Goal: Information Seeking & Learning: Find specific fact

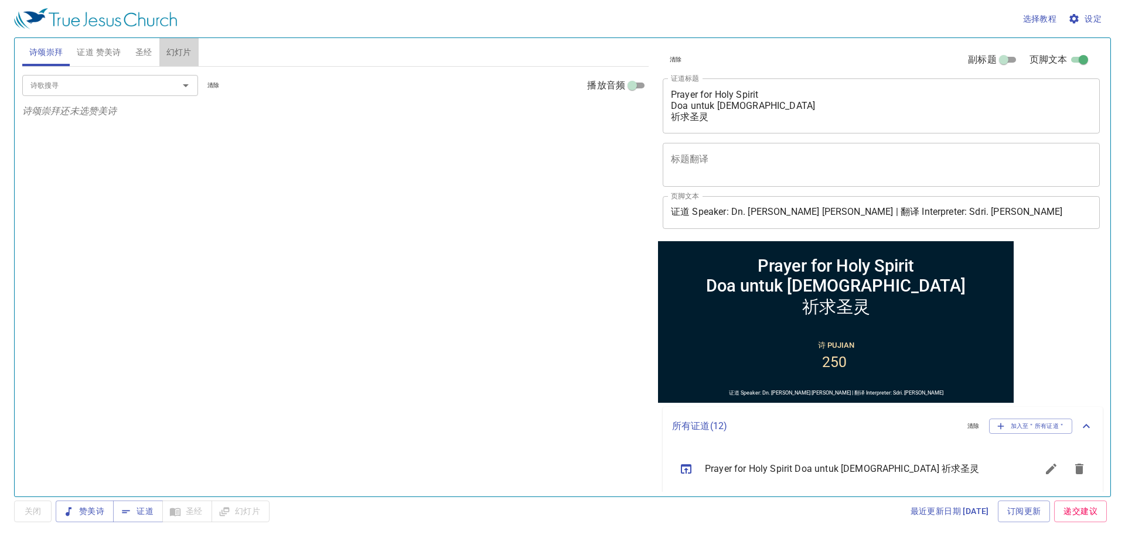
click at [185, 46] on span "幻灯片" at bounding box center [178, 52] width 25 height 15
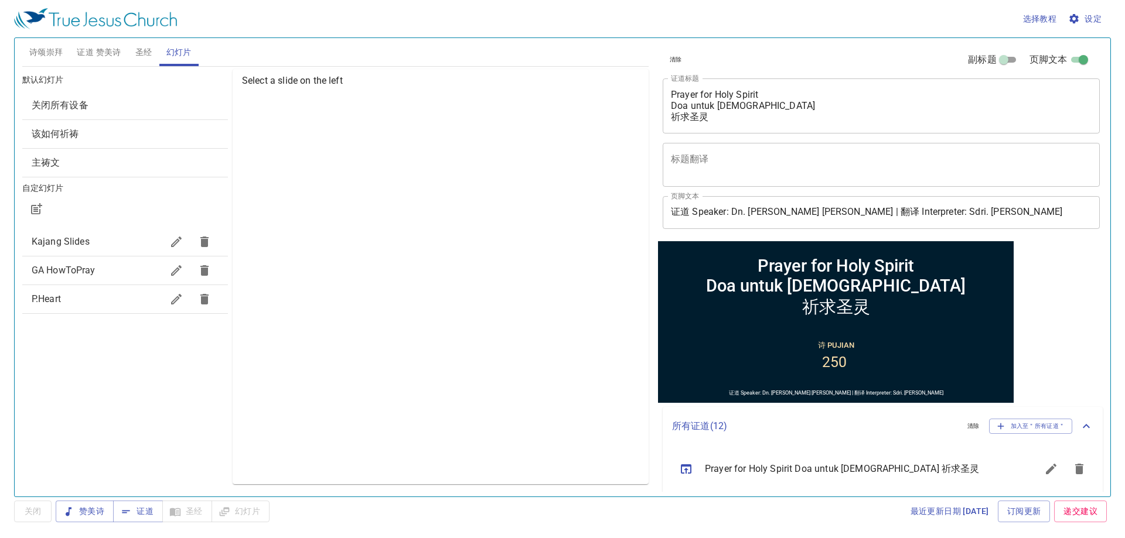
click at [134, 241] on span "Kajang Slides" at bounding box center [97, 242] width 131 height 14
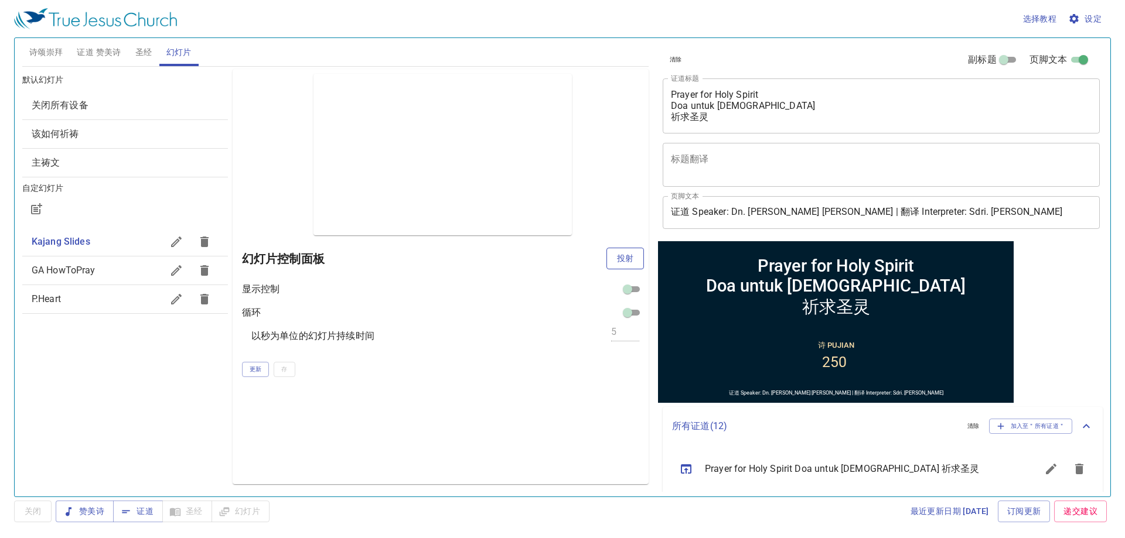
click at [621, 260] on span "投射" at bounding box center [625, 258] width 19 height 15
drag, startPoint x: 113, startPoint y: 30, endPoint x: 98, endPoint y: 50, distance: 24.7
click at [113, 30] on div "选择教程 设定" at bounding box center [560, 19] width 1092 height 38
click at [98, 52] on span "证道 赞美诗" at bounding box center [99, 52] width 44 height 15
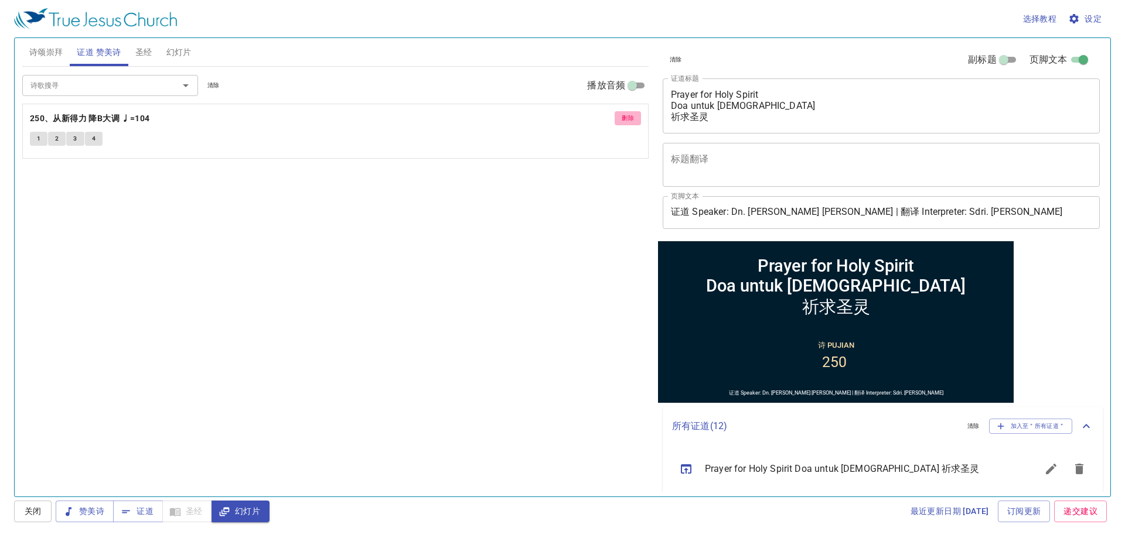
click at [624, 121] on span "删除" at bounding box center [628, 118] width 12 height 11
click at [62, 53] on span "诗颂崇拜" at bounding box center [46, 52] width 34 height 15
click at [41, 94] on div "诗歌搜寻" at bounding box center [110, 85] width 176 height 21
click at [1076, 22] on icon "button" at bounding box center [1074, 19] width 12 height 12
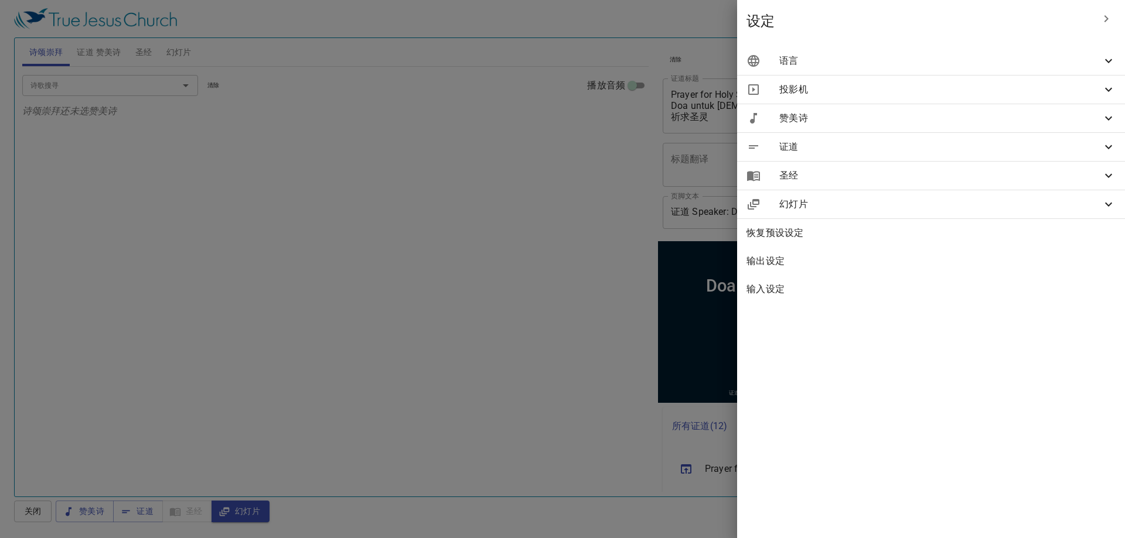
click at [1040, 63] on span "语言" at bounding box center [940, 61] width 322 height 14
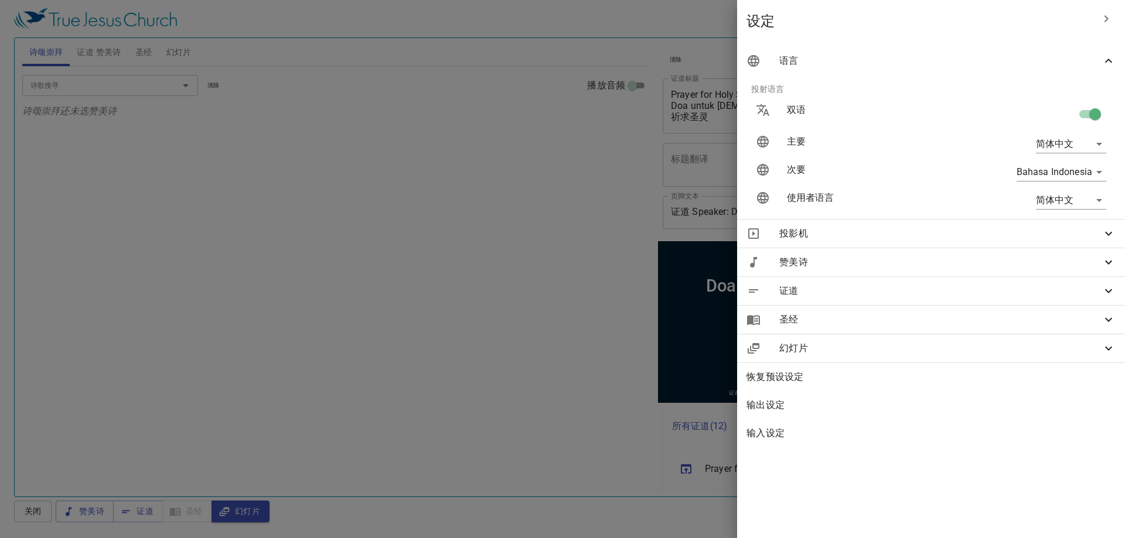
click at [619, 229] on div at bounding box center [562, 269] width 1125 height 538
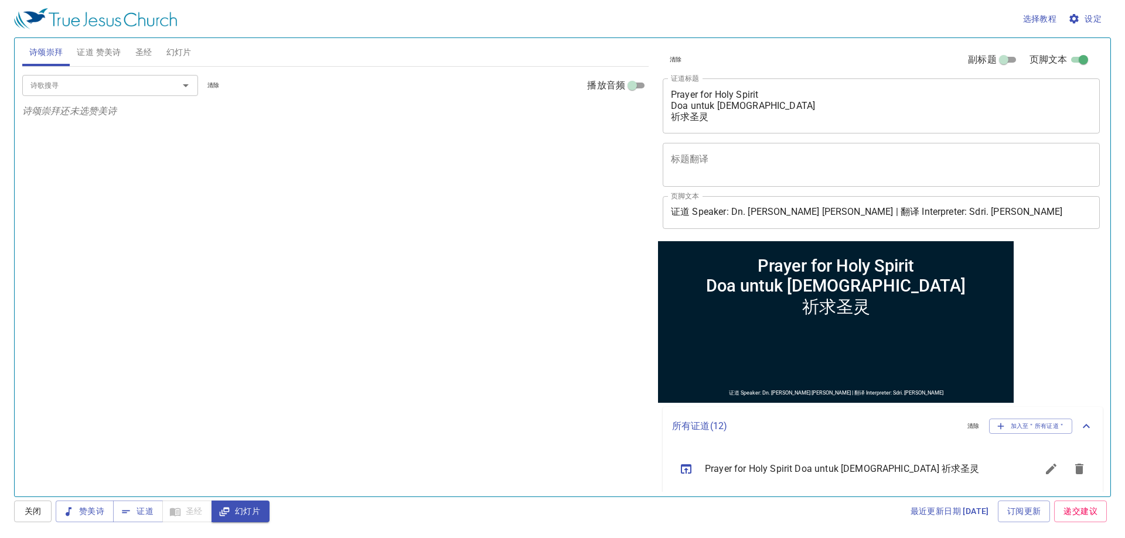
click at [141, 86] on input "诗歌搜寻" at bounding box center [93, 85] width 134 height 13
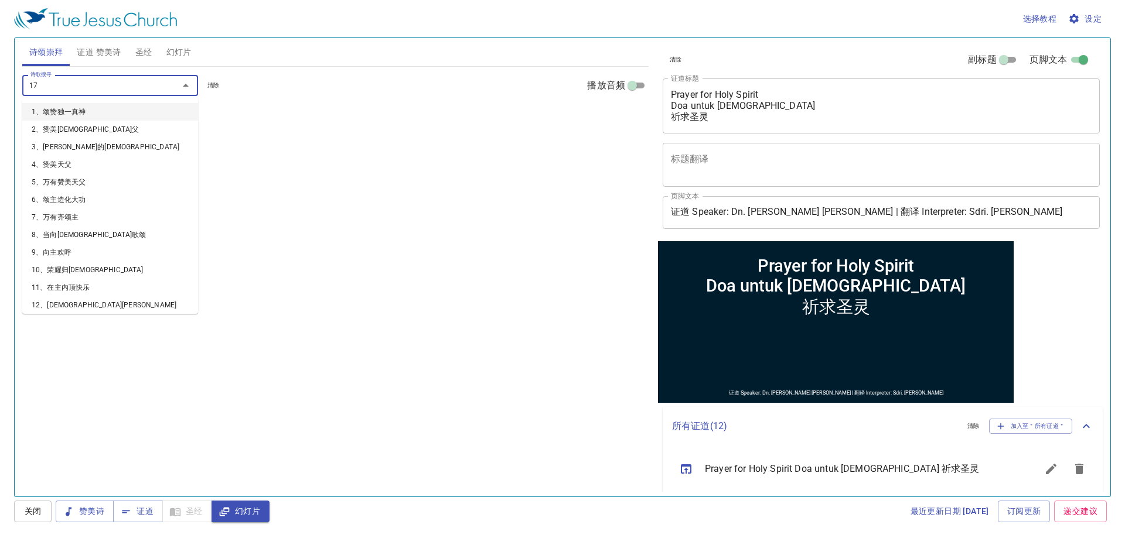
type input "171"
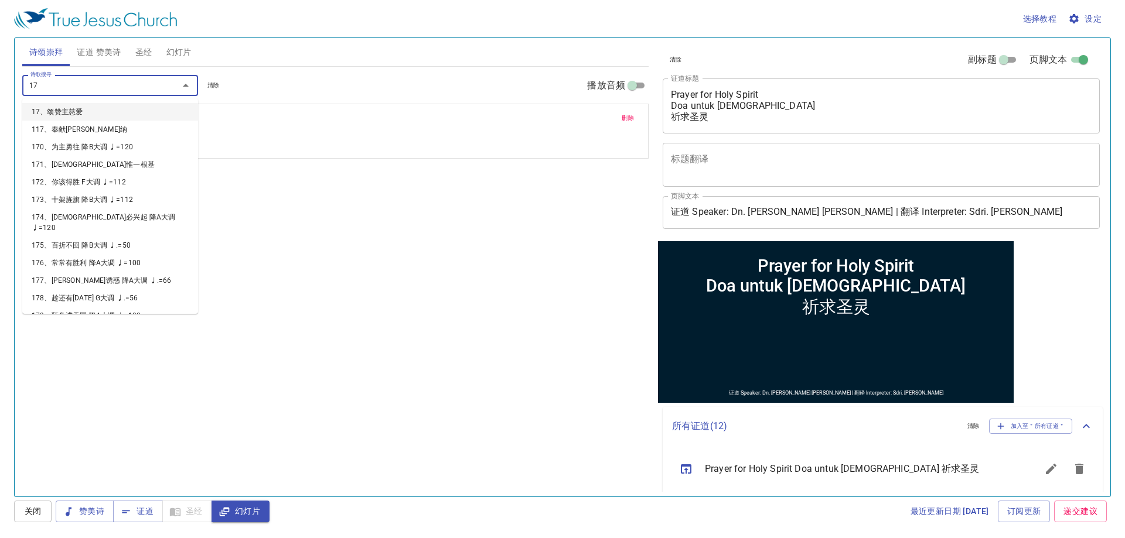
type input "176"
type input "186"
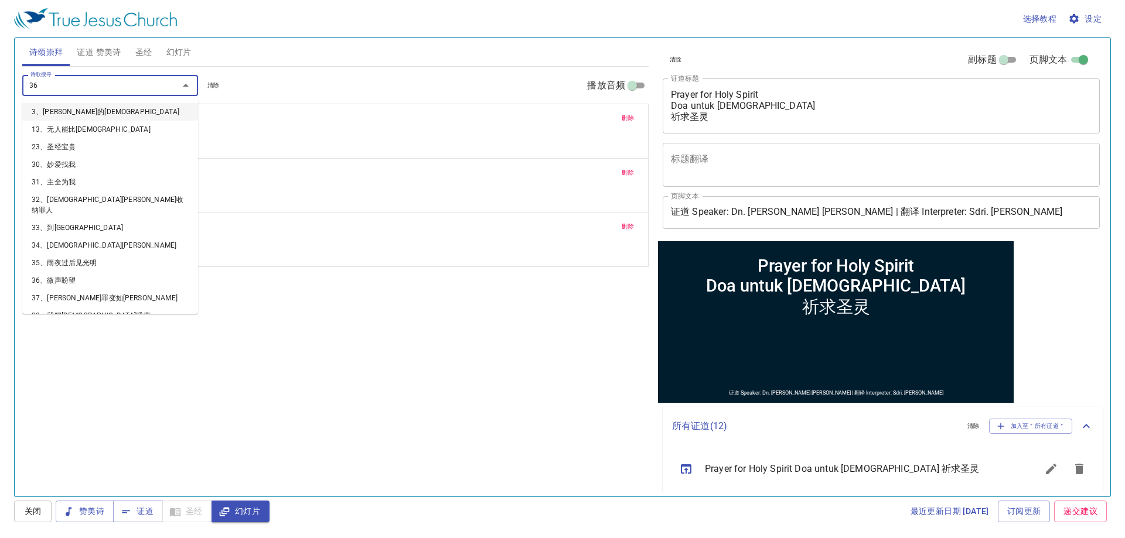
type input "363"
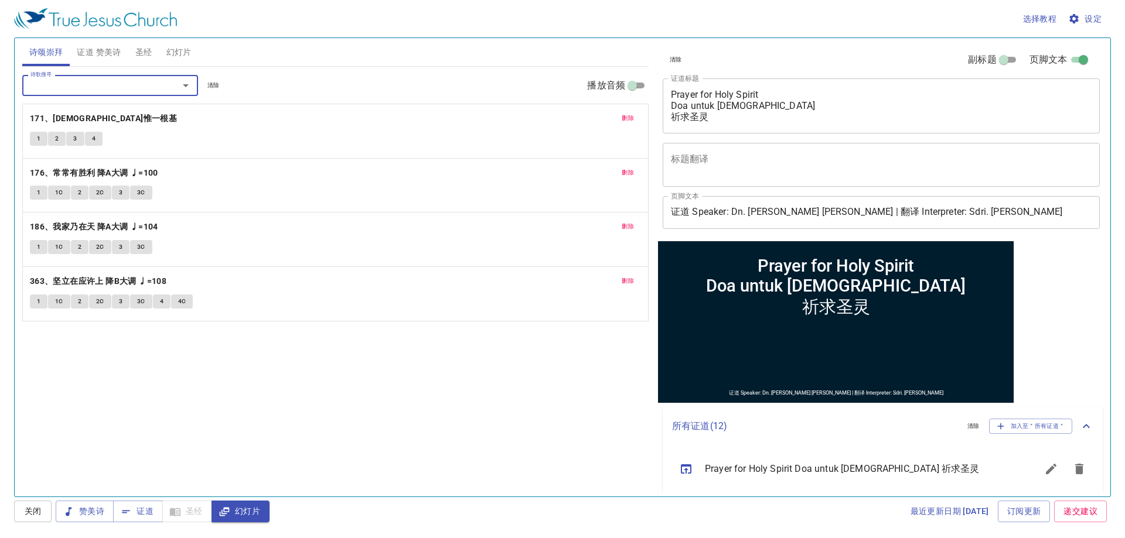
click at [112, 50] on span "证道 赞美诗" at bounding box center [99, 52] width 44 height 15
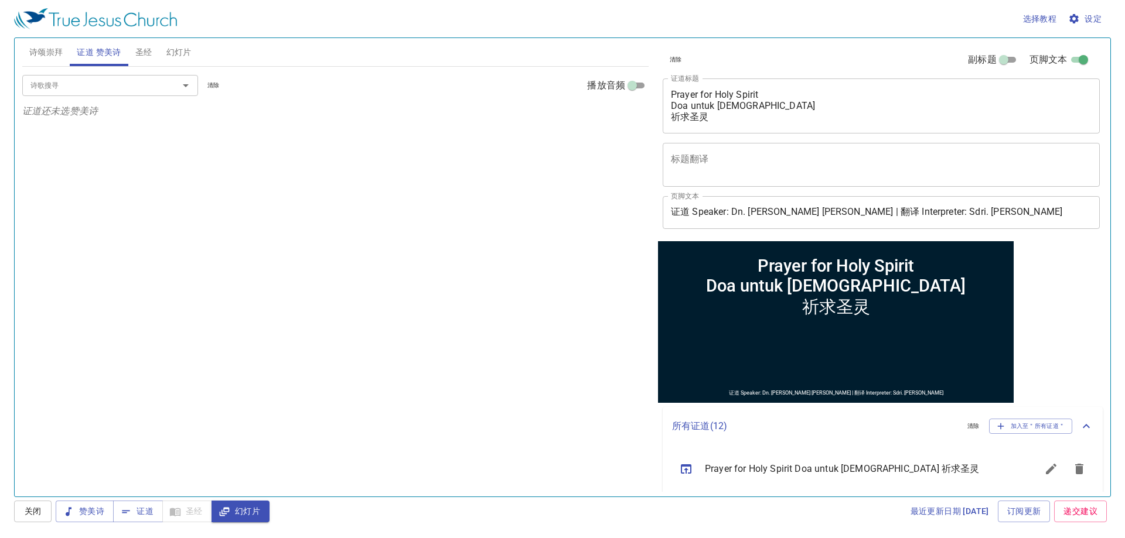
click at [62, 60] on button "诗颂崇拜" at bounding box center [46, 52] width 48 height 28
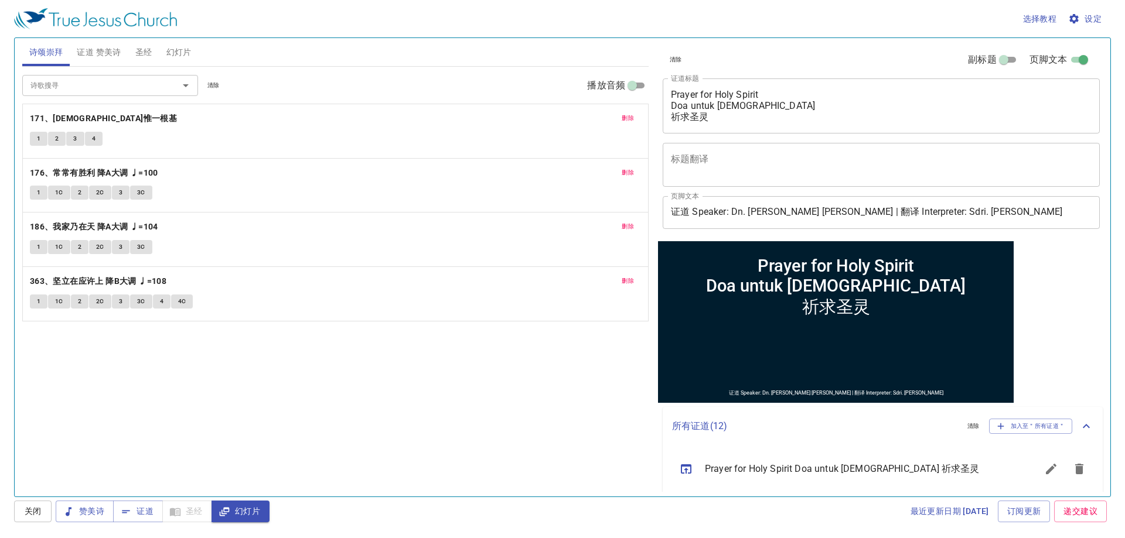
click at [86, 66] on div "诗颂崇拜 证道 赞美诗 圣经 幻灯片" at bounding box center [335, 52] width 626 height 29
click at [91, 57] on span "证道 赞美诗" at bounding box center [99, 52] width 44 height 15
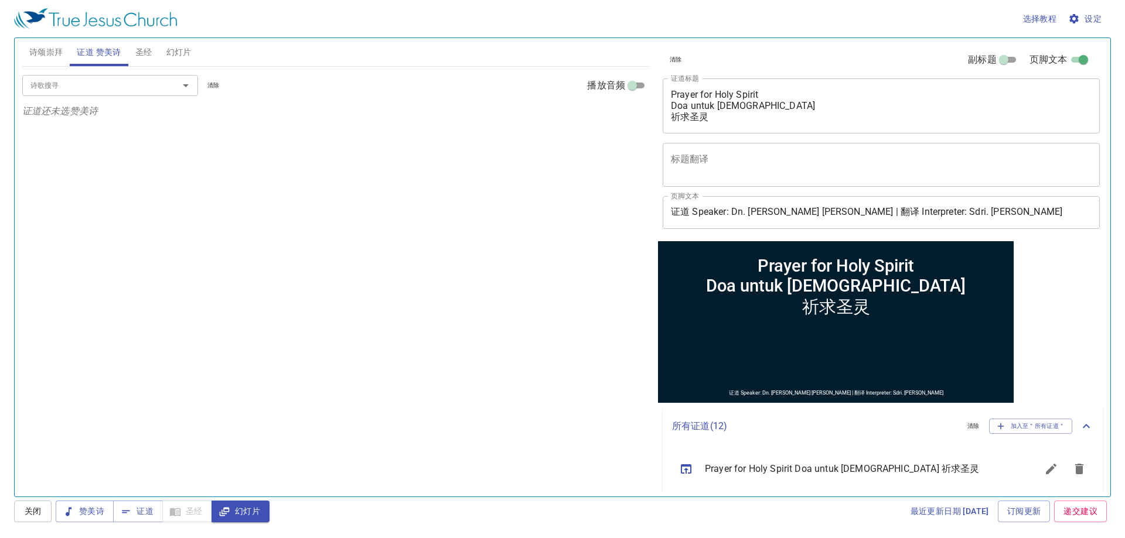
click at [51, 46] on span "诗颂崇拜" at bounding box center [46, 52] width 34 height 15
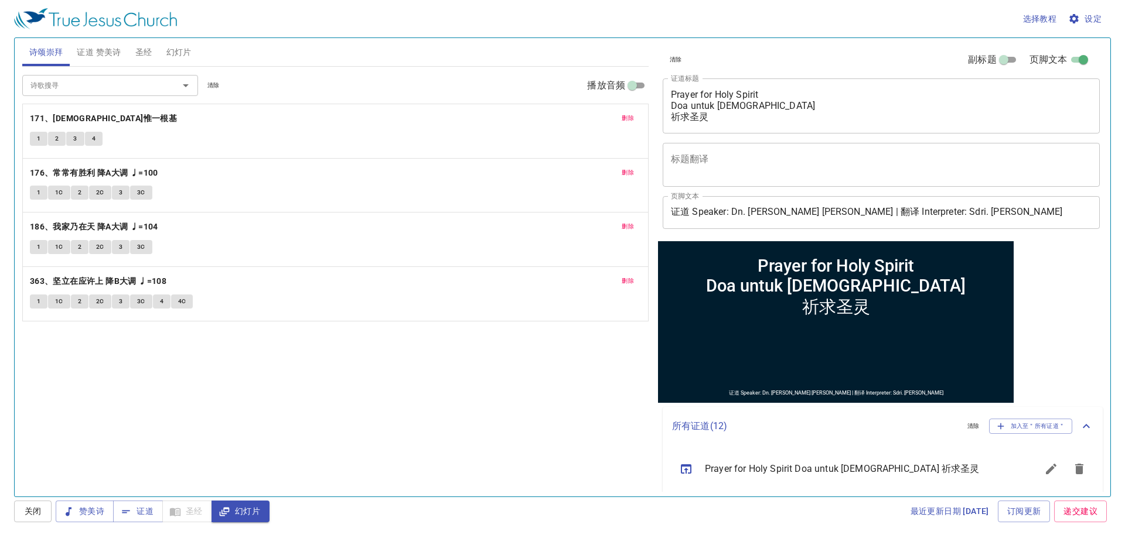
click at [94, 57] on span "证道 赞美诗" at bounding box center [99, 52] width 44 height 15
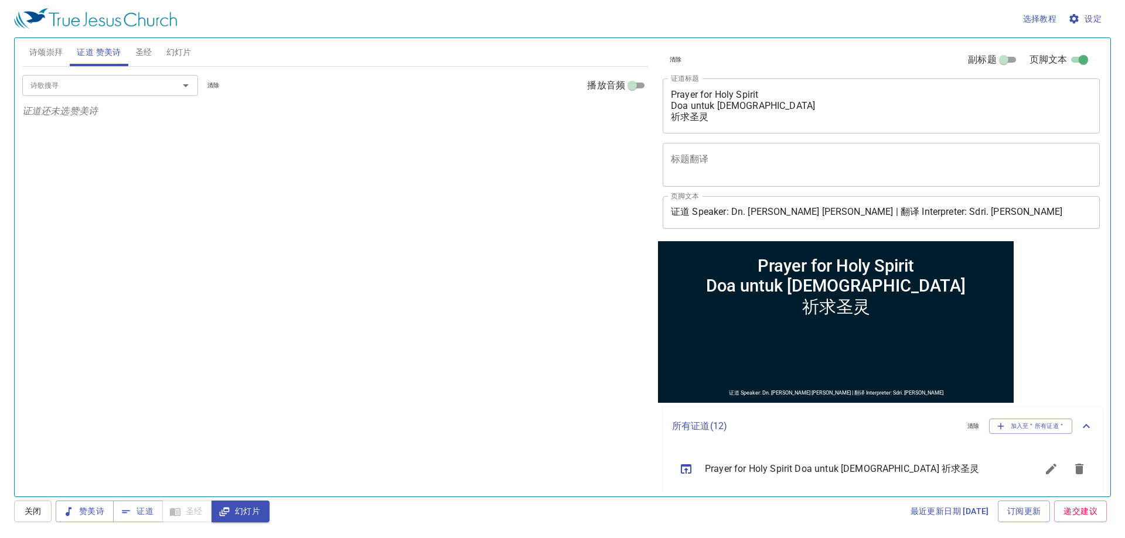
click at [94, 87] on input "诗歌搜寻" at bounding box center [93, 85] width 134 height 13
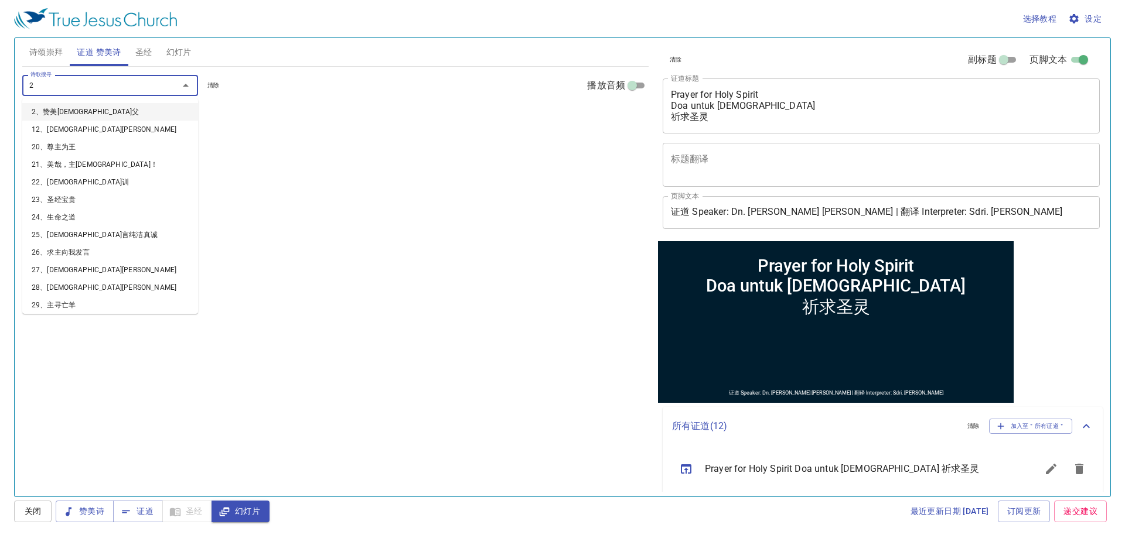
type input "26"
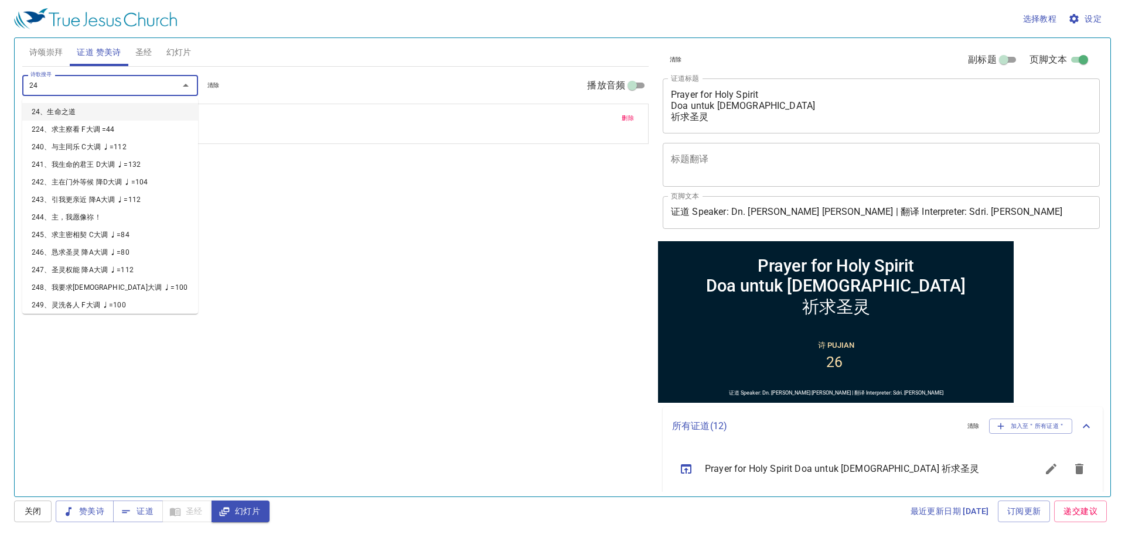
type input "246"
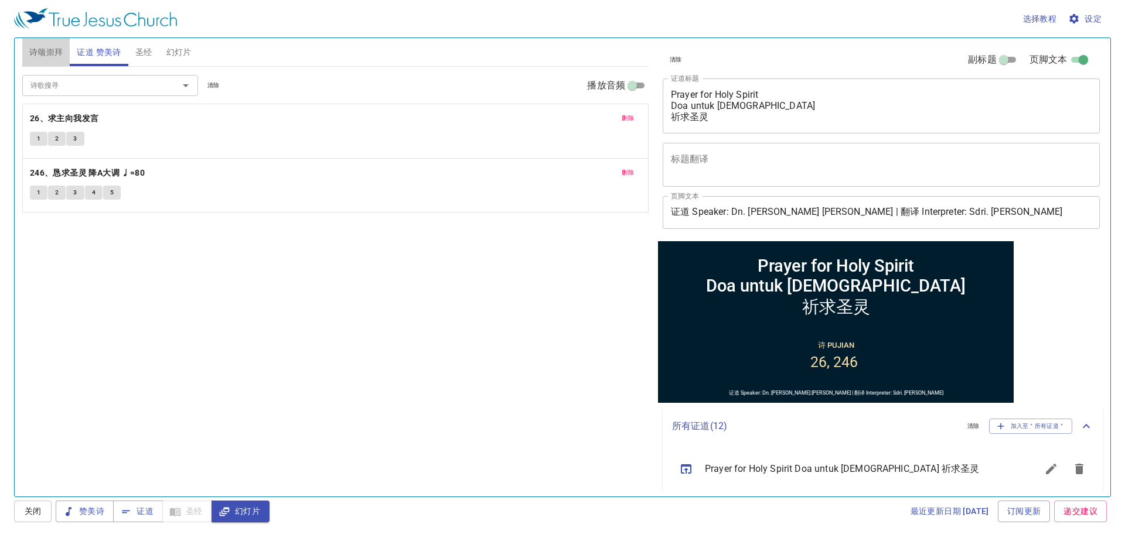
click at [38, 51] on span "诗颂崇拜" at bounding box center [46, 52] width 34 height 15
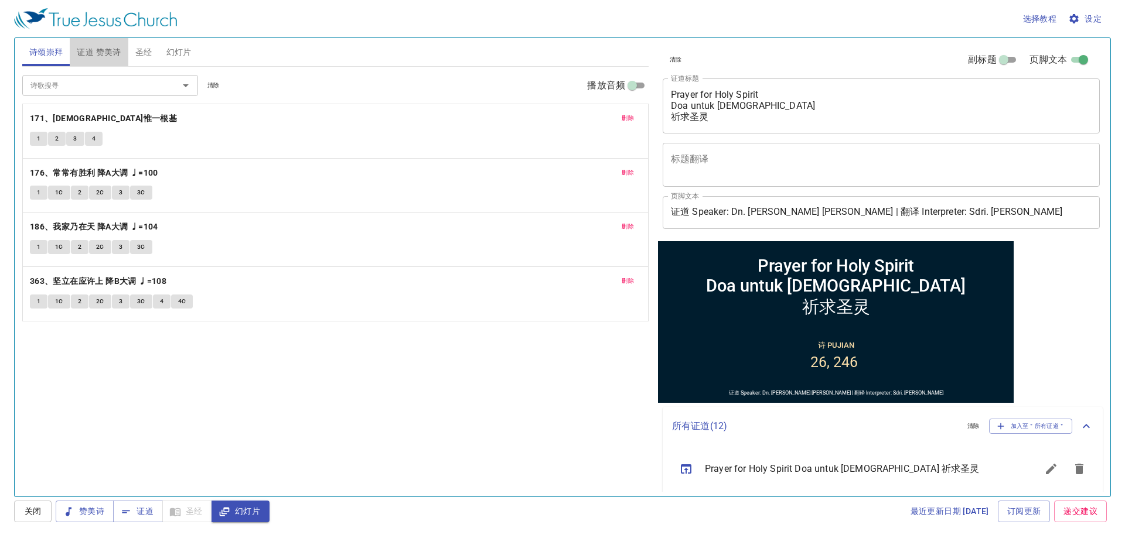
click at [93, 61] on button "证道 赞美诗" at bounding box center [99, 52] width 58 height 28
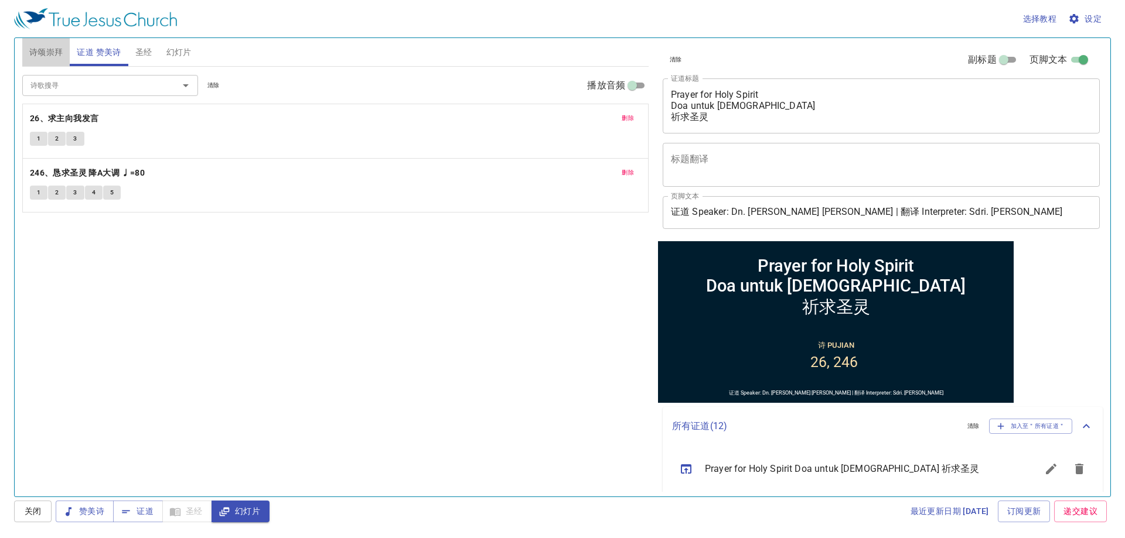
click at [48, 53] on span "诗颂崇拜" at bounding box center [46, 52] width 34 height 15
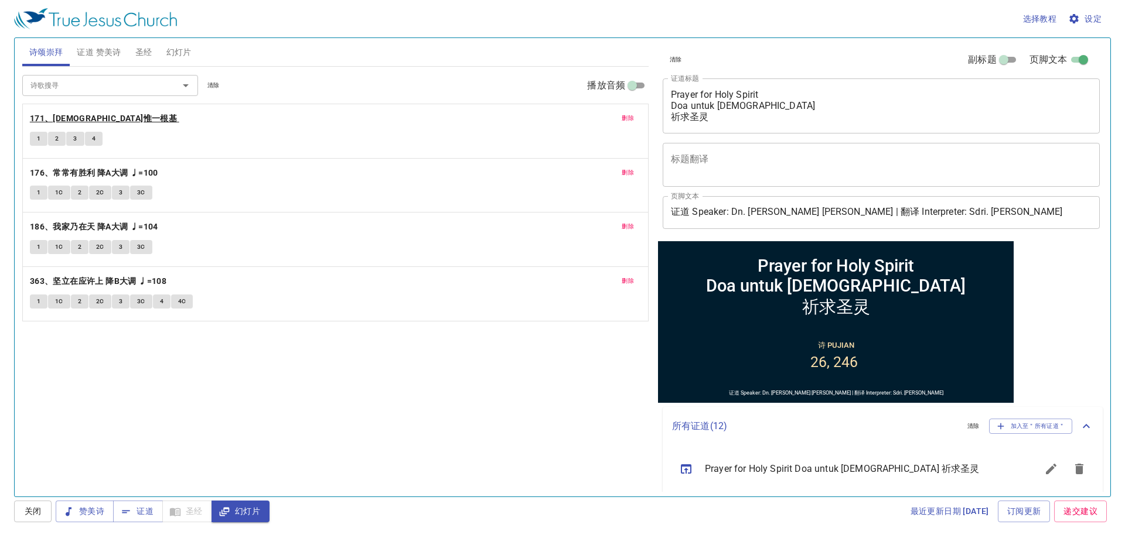
click at [56, 121] on b "171、[DEMOGRAPHIC_DATA]惟一根基" at bounding box center [103, 118] width 147 height 15
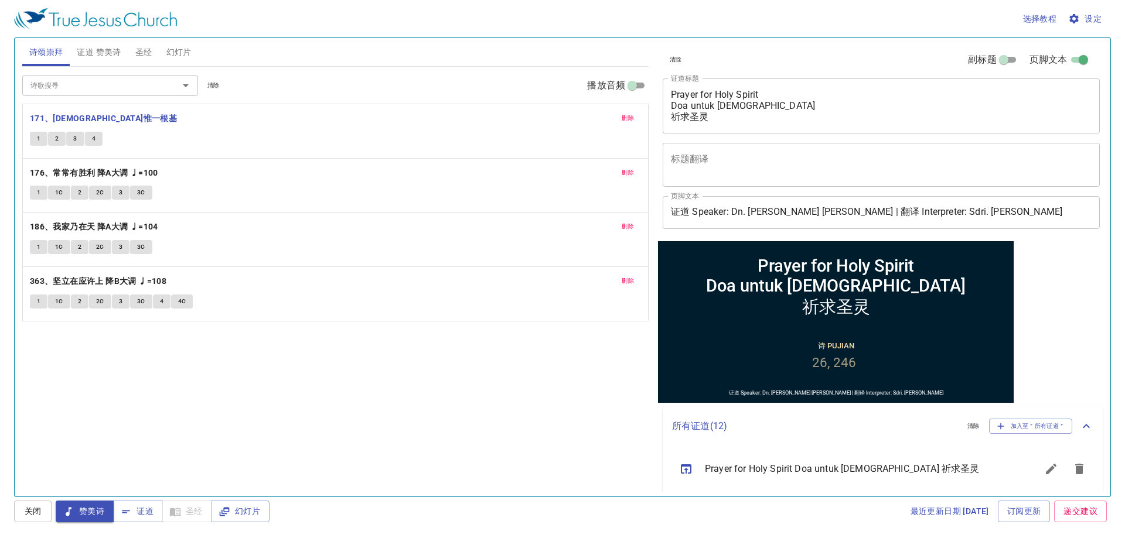
click at [36, 141] on button "1" at bounding box center [39, 139] width 18 height 14
click at [56, 142] on span "2" at bounding box center [57, 139] width 4 height 11
click at [71, 140] on button "3" at bounding box center [75, 139] width 18 height 14
click at [90, 136] on button "4" at bounding box center [94, 139] width 18 height 14
click at [64, 175] on b "176、常常有胜利 降A大调 ♩=100" at bounding box center [94, 173] width 128 height 15
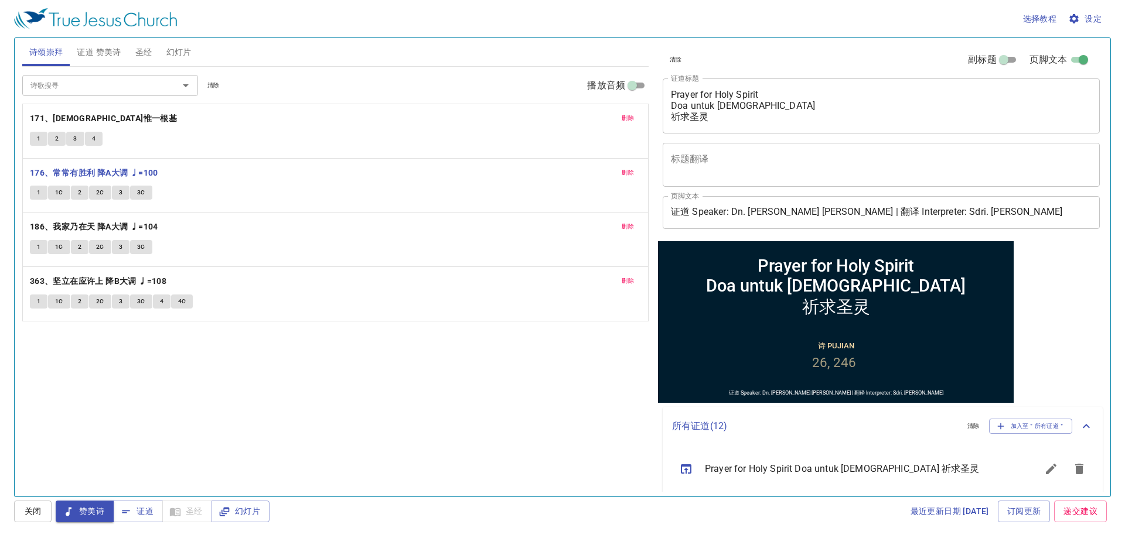
click at [37, 195] on span "1" at bounding box center [39, 193] width 4 height 11
click at [61, 197] on span "1C" at bounding box center [59, 193] width 8 height 11
click at [78, 187] on button "2" at bounding box center [80, 193] width 18 height 14
click at [96, 192] on span "2C" at bounding box center [100, 193] width 8 height 11
click at [120, 196] on span "3" at bounding box center [121, 193] width 4 height 11
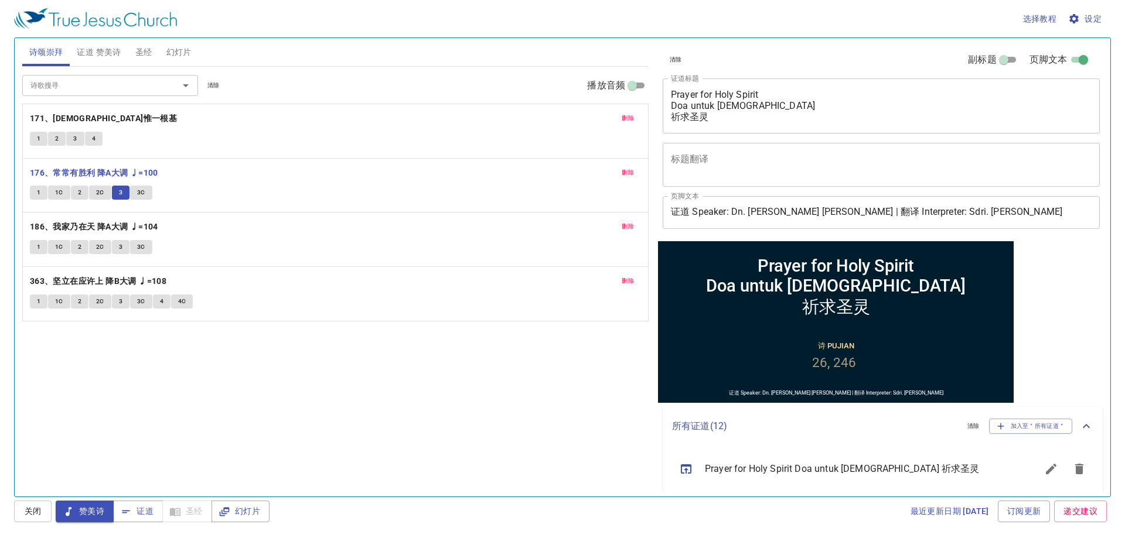
click at [140, 195] on span "3C" at bounding box center [141, 193] width 8 height 11
click at [89, 225] on b "186、我家乃在天 降A大调 ♩=104" at bounding box center [94, 227] width 128 height 15
click at [39, 245] on span "1" at bounding box center [39, 247] width 4 height 11
click at [59, 251] on span "1C" at bounding box center [59, 247] width 8 height 11
click at [52, 247] on button "1C" at bounding box center [59, 247] width 22 height 14
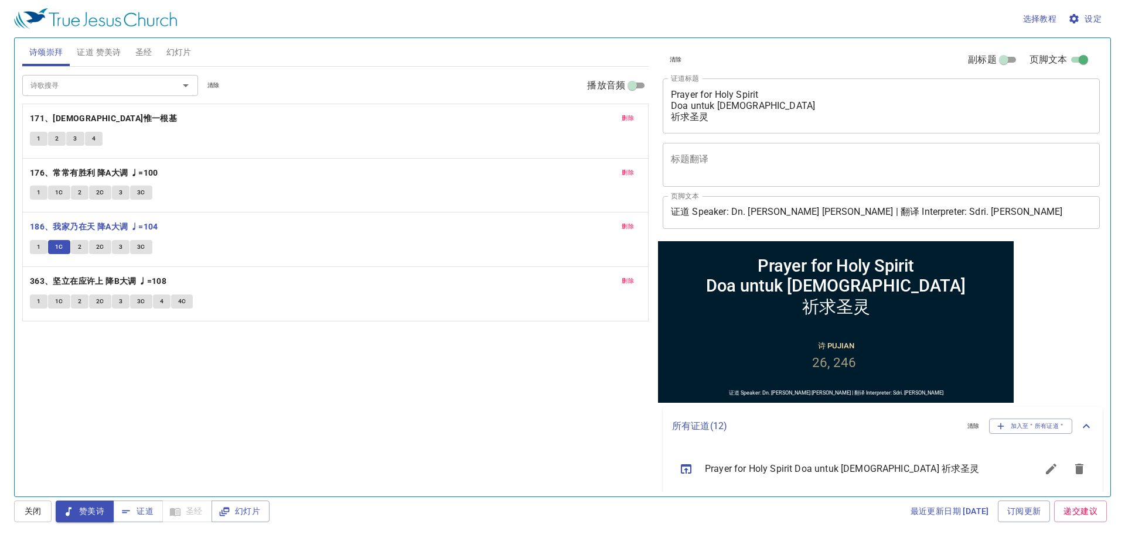
click at [42, 246] on button "1" at bounding box center [39, 247] width 18 height 14
click at [58, 250] on span "1C" at bounding box center [59, 247] width 8 height 11
click at [119, 252] on span "3" at bounding box center [121, 247] width 4 height 11
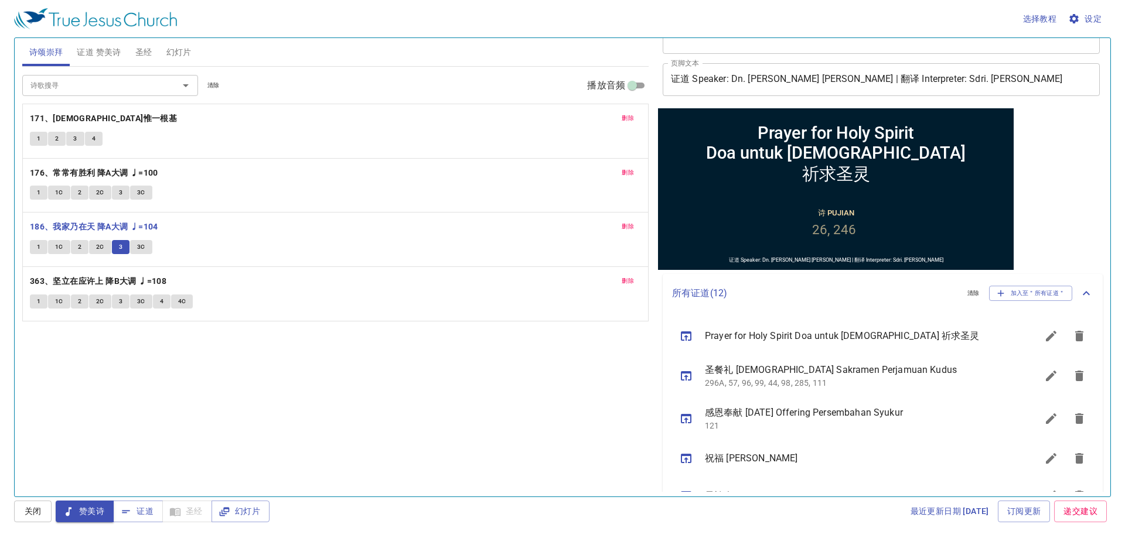
scroll to position [176, 0]
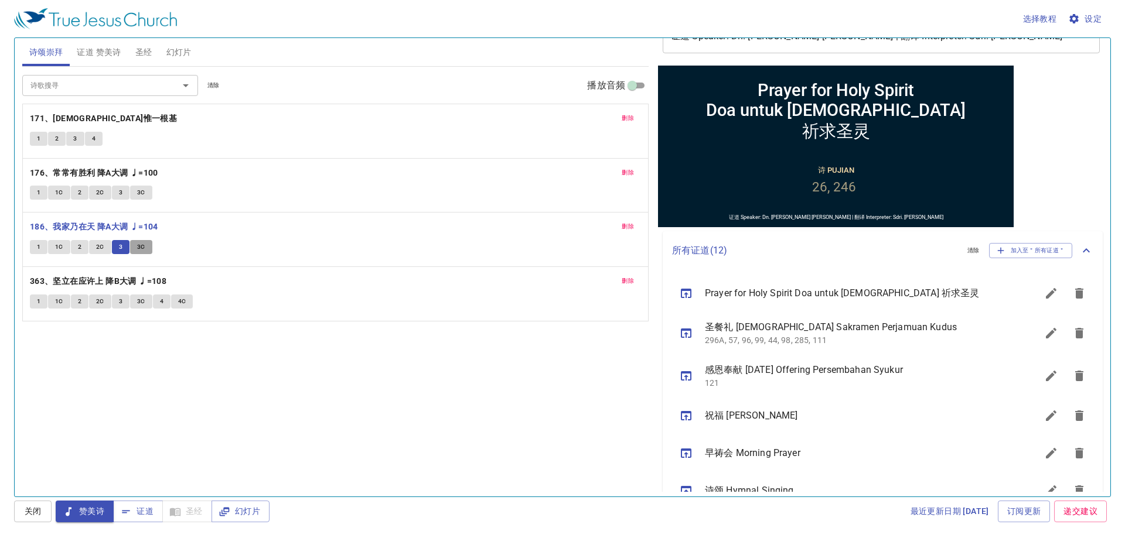
click at [142, 249] on span "3C" at bounding box center [141, 247] width 8 height 11
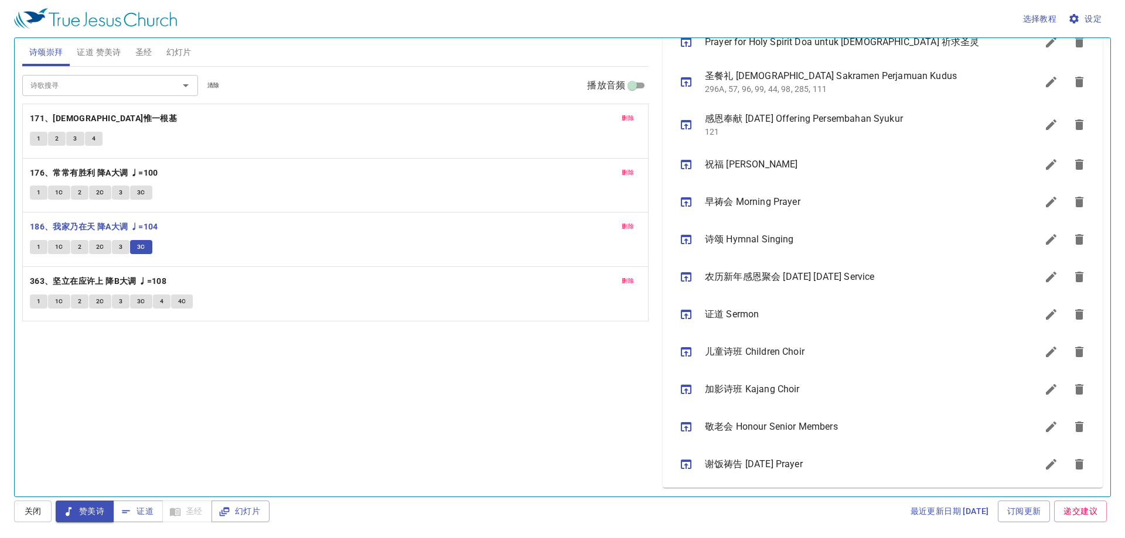
scroll to position [428, 0]
click at [76, 285] on b "363、坚立在应许上 降B大调 ♩=108" at bounding box center [98, 281] width 137 height 15
click at [144, 513] on span "证道" at bounding box center [137, 512] width 31 height 15
drag, startPoint x: 100, startPoint y: 62, endPoint x: 105, endPoint y: 68, distance: 7.9
click at [100, 62] on button "证道 赞美诗" at bounding box center [99, 52] width 58 height 28
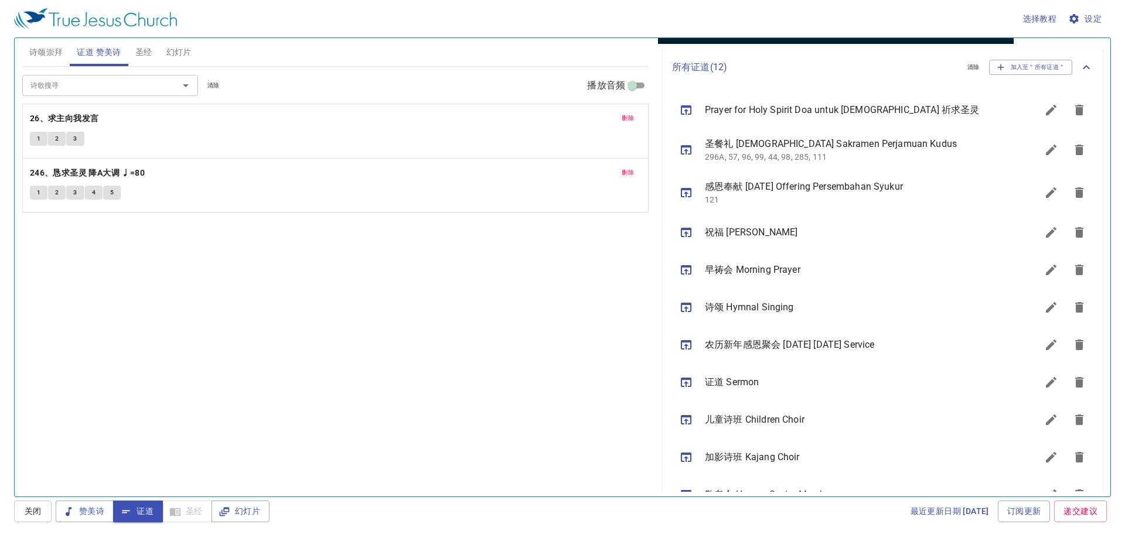
scroll to position [76, 0]
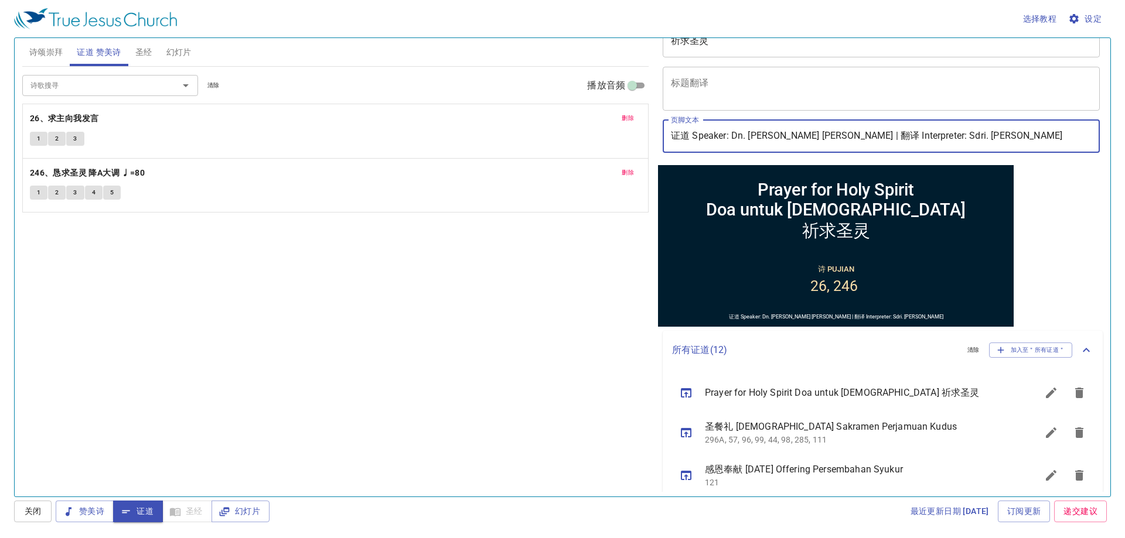
drag, startPoint x: 893, startPoint y: 134, endPoint x: 923, endPoint y: 144, distance: 31.5
click at [922, 143] on input "证道 Speaker: Dn. [PERSON_NAME] [PERSON_NAME] | 翻译 Interpreter: Sdri. [PERSON_NAM…" at bounding box center [881, 136] width 437 height 33
type input "证道 Speaker: Dn. [PERSON_NAME] [PERSON_NAME] | 翻译 Interpreter: Sdri. Stella"
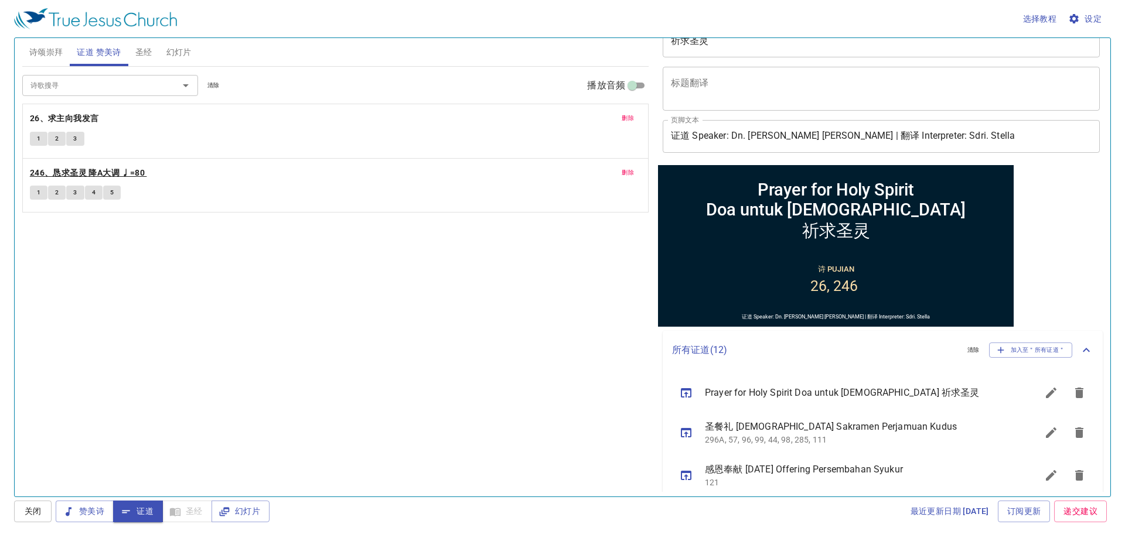
click at [103, 173] on b "246、恳求圣灵 降A大调 ♩=80" at bounding box center [87, 173] width 115 height 15
click at [628, 118] on span "删除" at bounding box center [628, 118] width 12 height 11
click at [39, 141] on span "1" at bounding box center [39, 139] width 4 height 11
